Goal: Task Accomplishment & Management: Manage account settings

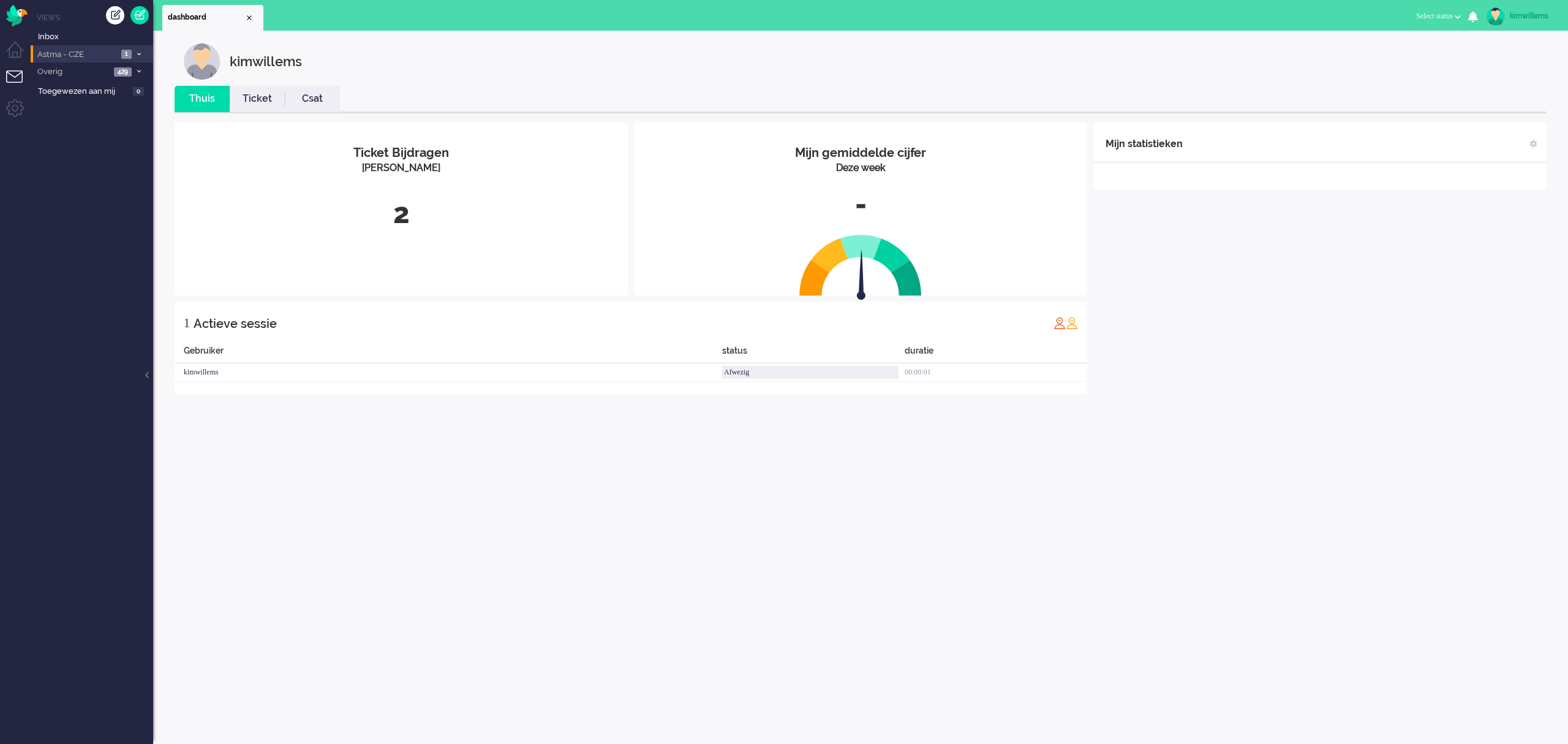
click at [69, 57] on span "Astma - CZE" at bounding box center [76, 54] width 82 height 11
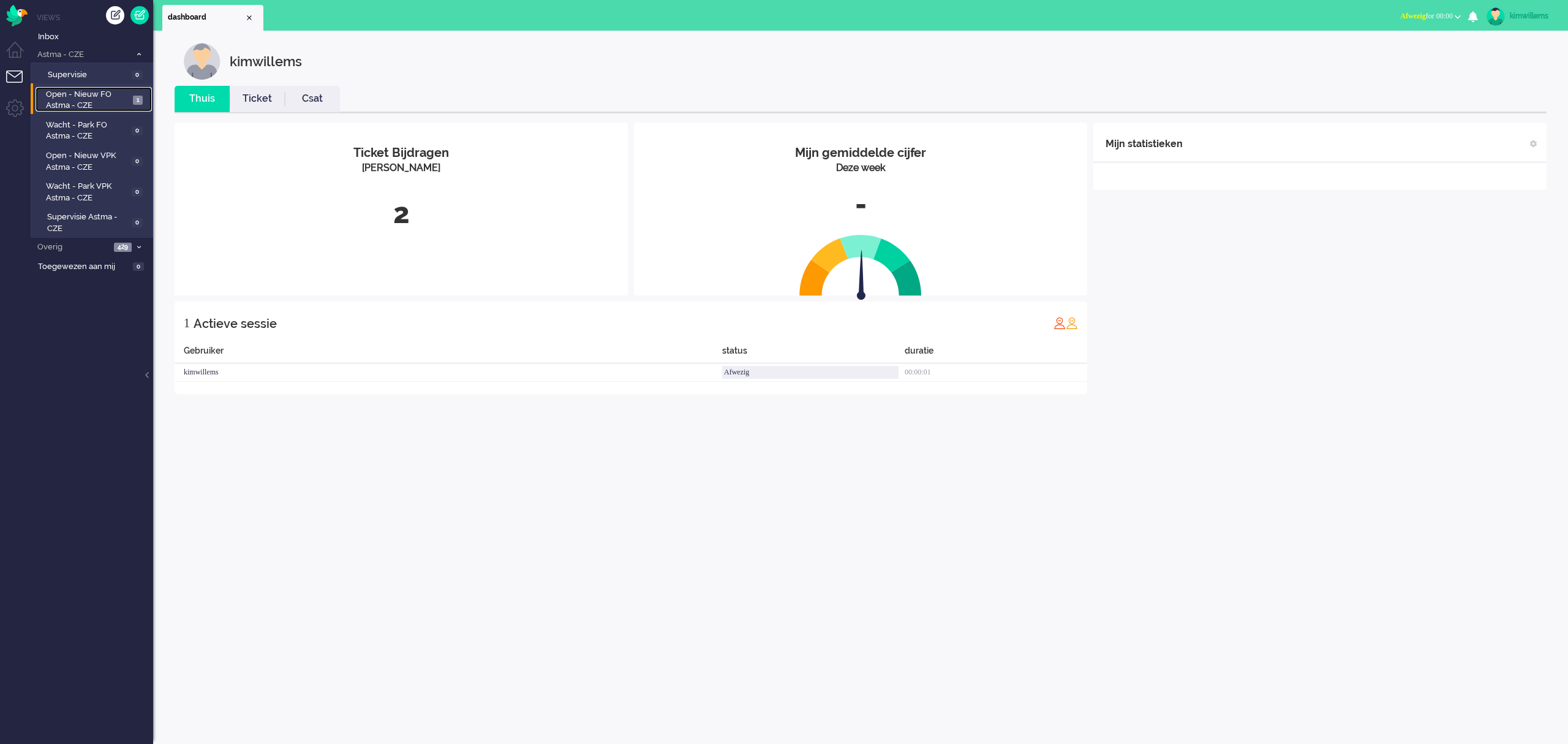
click at [92, 109] on span "Open - Nieuw FO Astma - CZE" at bounding box center [88, 100] width 84 height 23
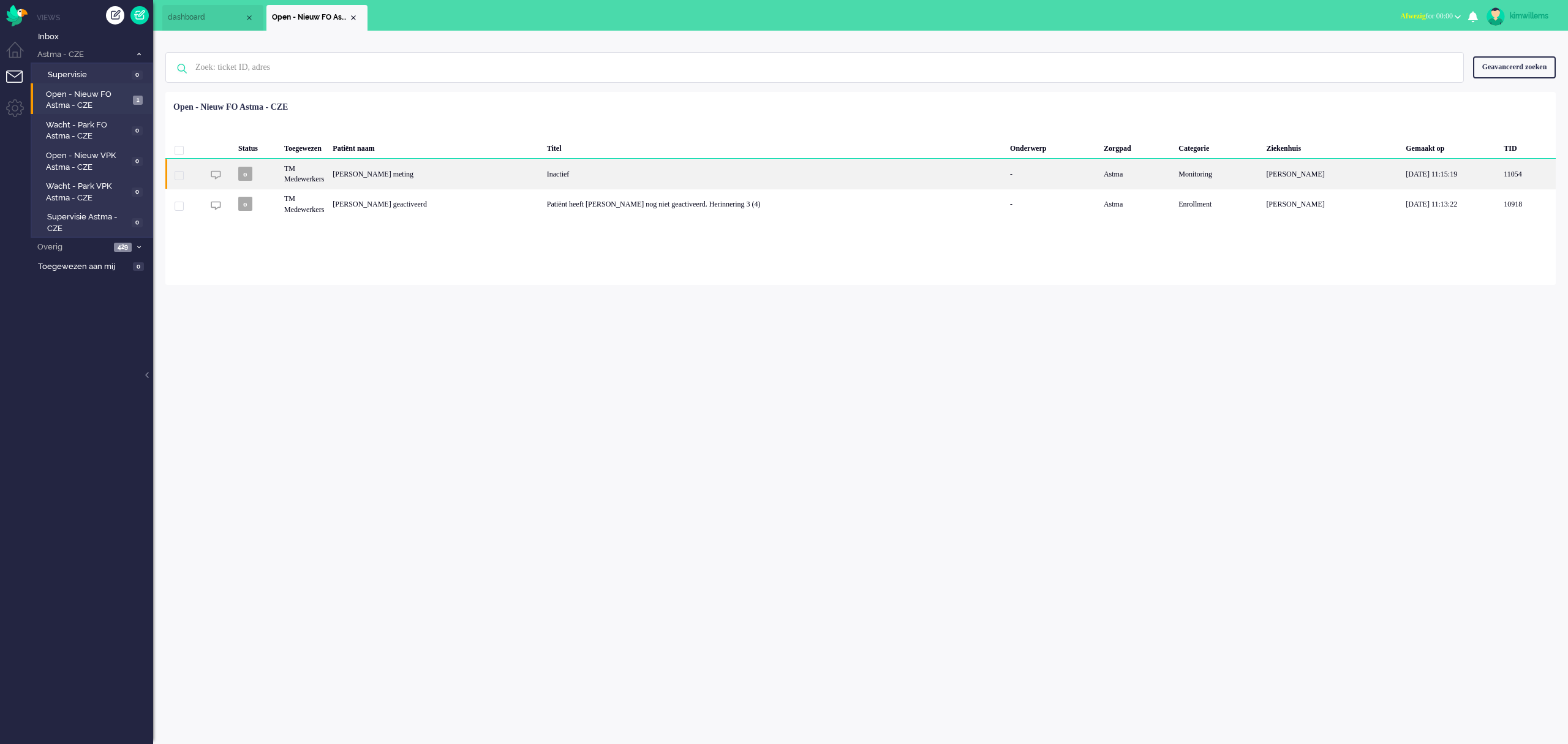
click at [444, 180] on div "[PERSON_NAME] meting" at bounding box center [435, 173] width 214 height 30
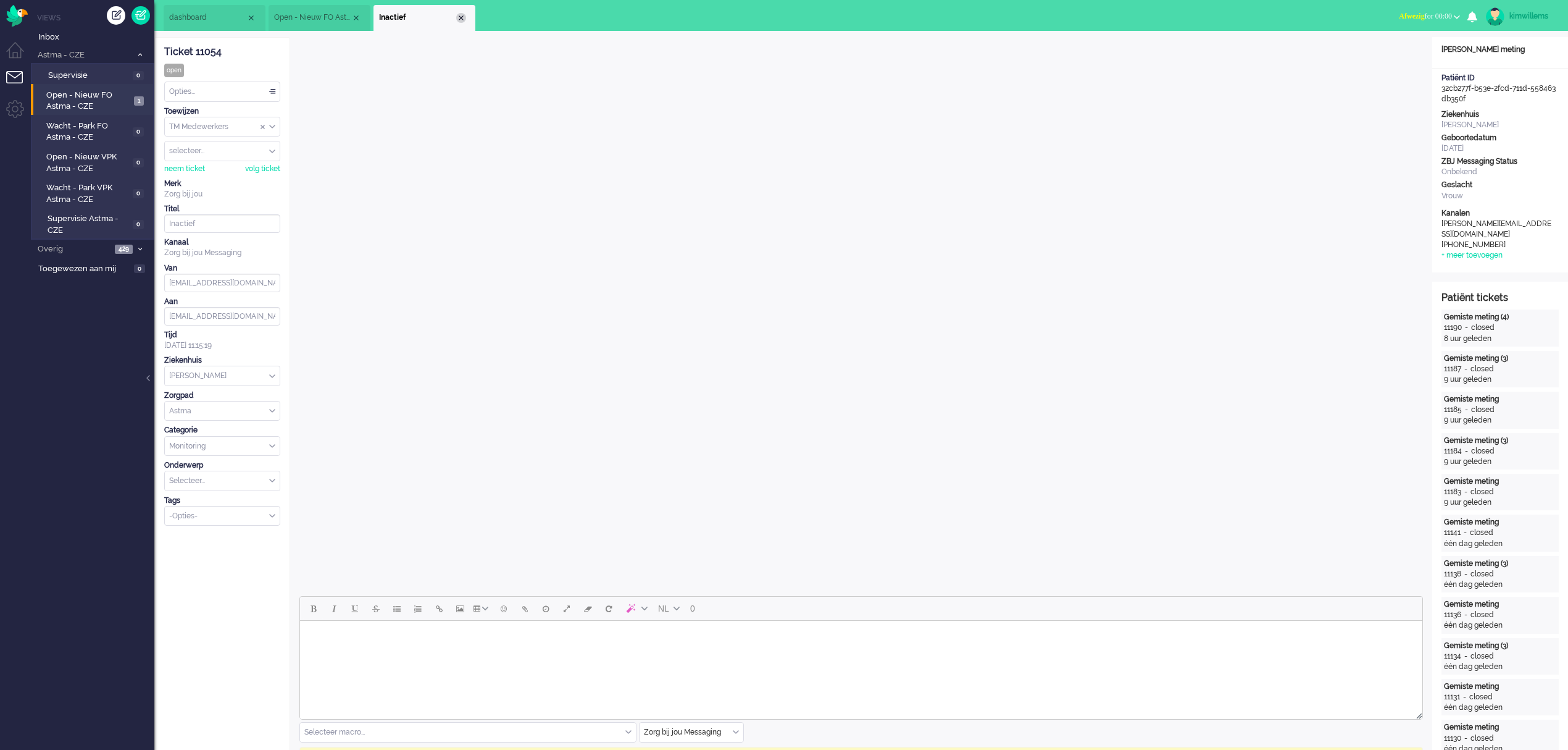
click at [463, 16] on div "Close tab" at bounding box center [461, 18] width 10 height 10
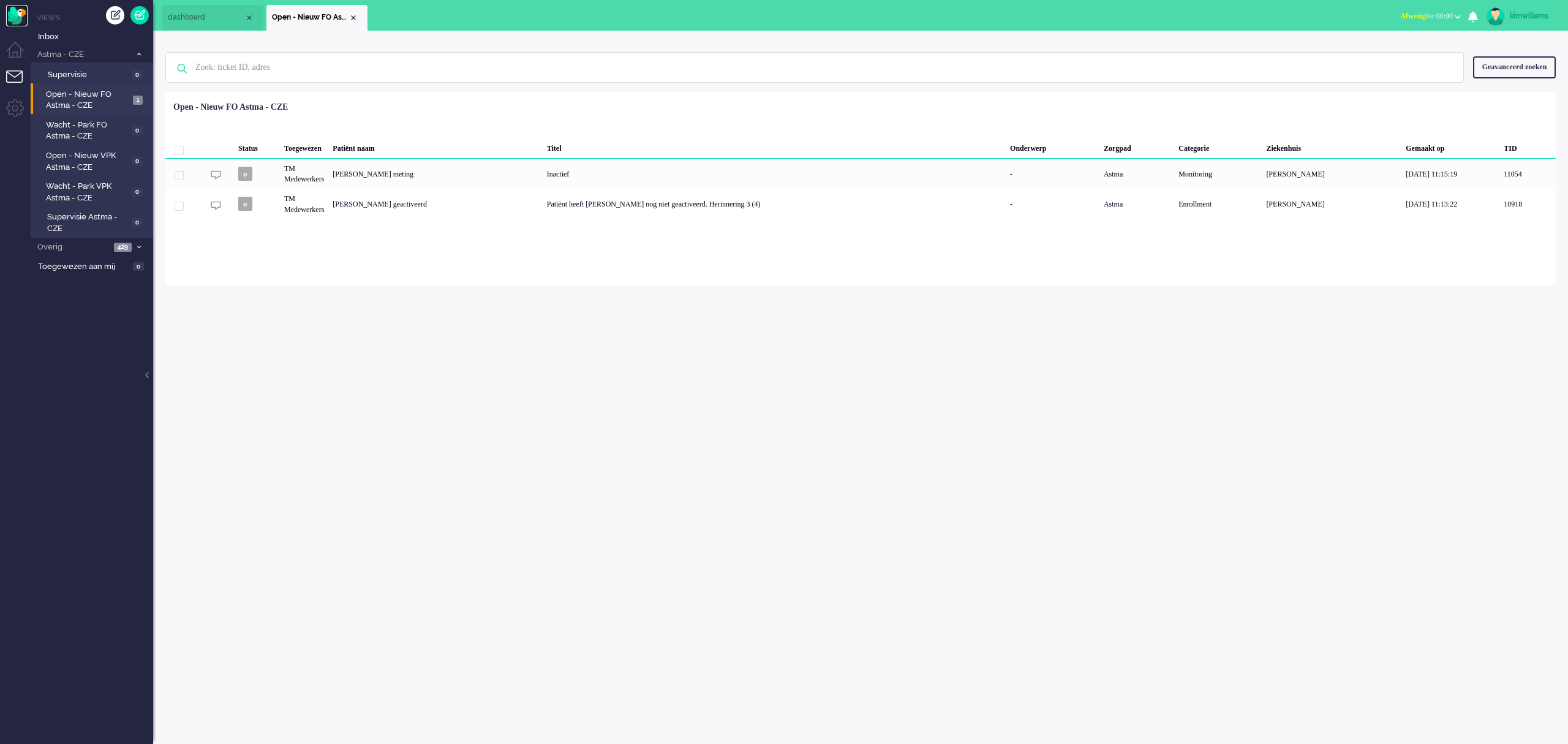
click at [25, 18] on img "Omnidesk" at bounding box center [17, 15] width 21 height 21
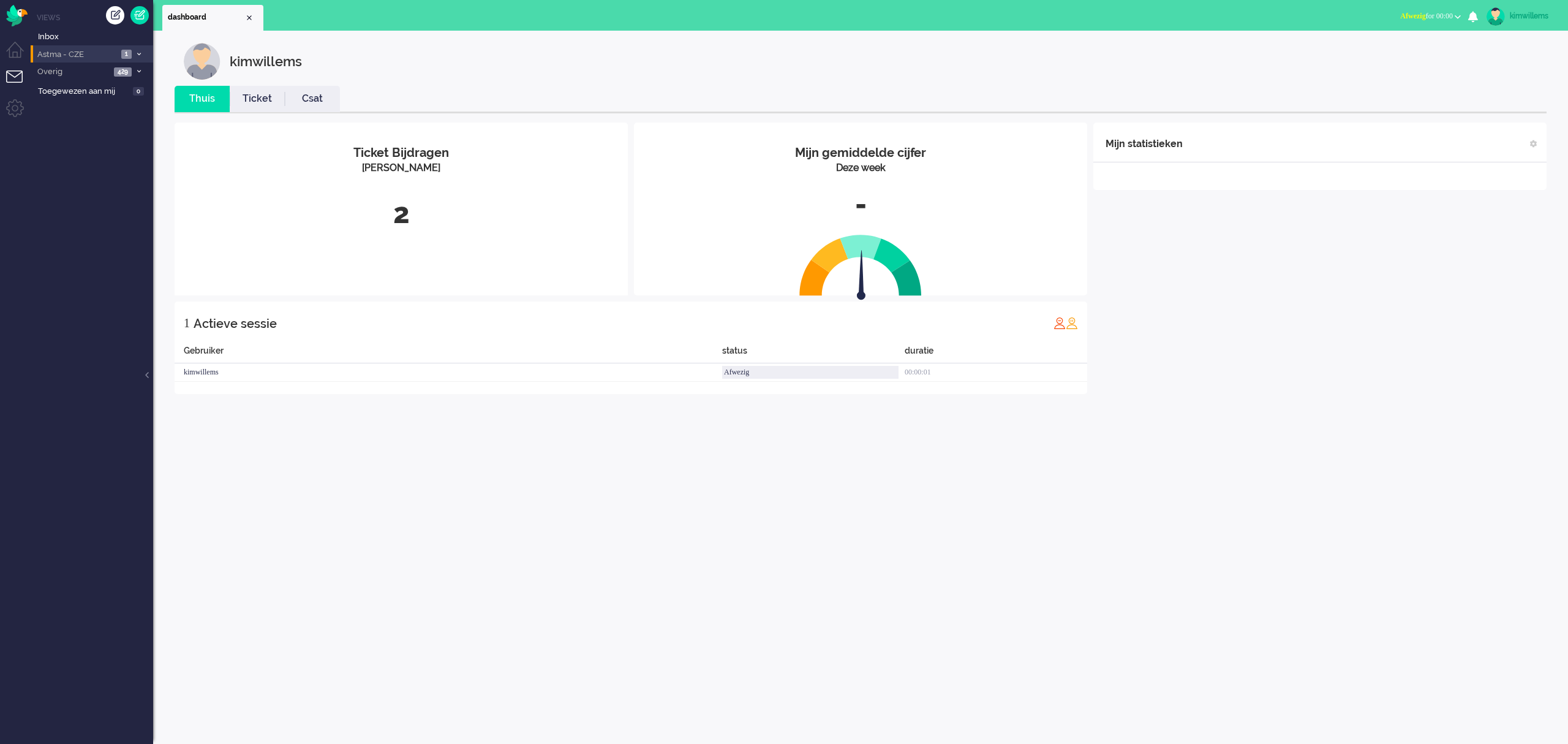
click at [77, 47] on li "Astma - CZE 1" at bounding box center [92, 54] width 123 height 18
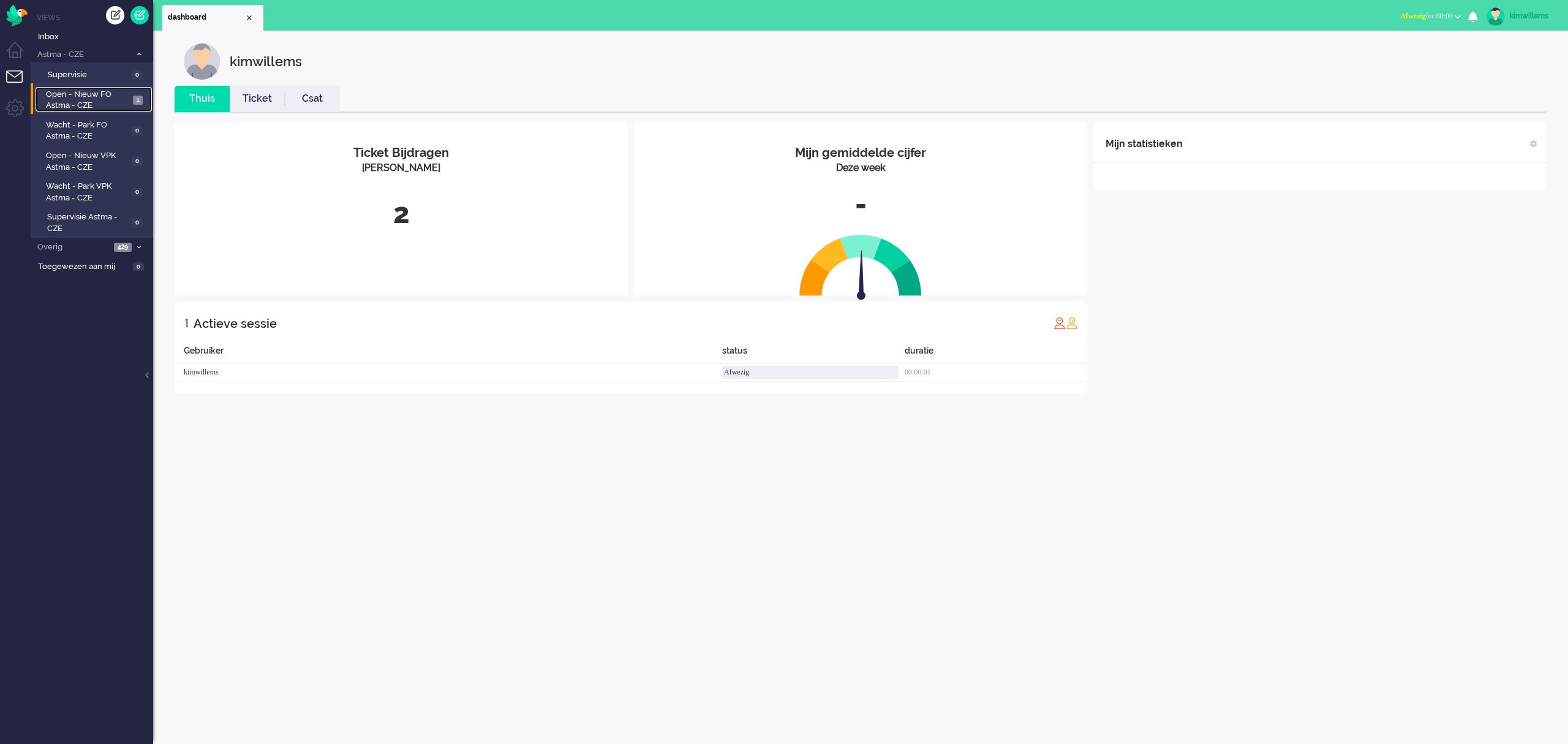
click at [104, 96] on span "Open - Nieuw FO Astma - CZE" at bounding box center [88, 100] width 84 height 23
